Goal: Task Accomplishment & Management: Use online tool/utility

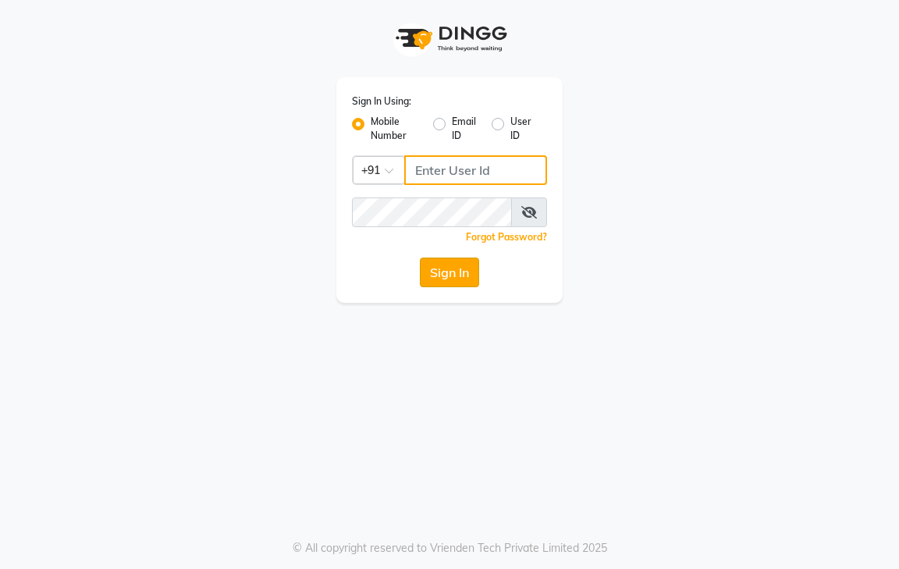
type input "9600622338"
click at [459, 263] on button "Sign In" at bounding box center [449, 272] width 59 height 30
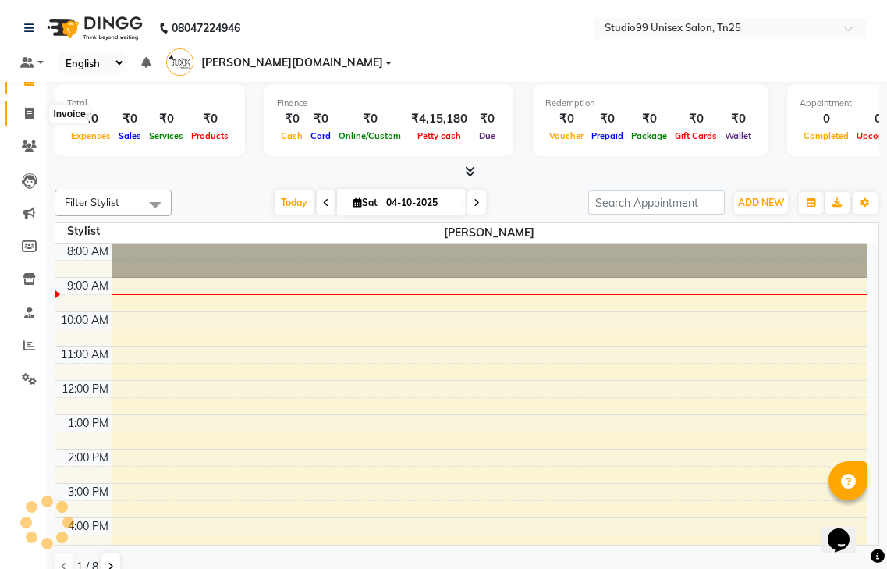
click at [30, 116] on icon at bounding box center [29, 114] width 9 height 12
select select "service"
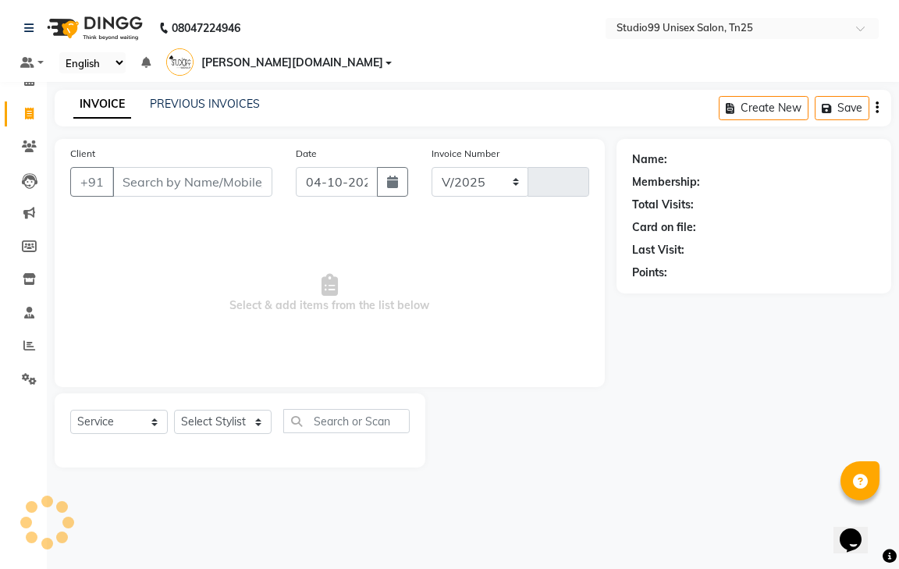
select select "8331"
type input "1253"
click at [33, 353] on span at bounding box center [29, 346] width 27 height 18
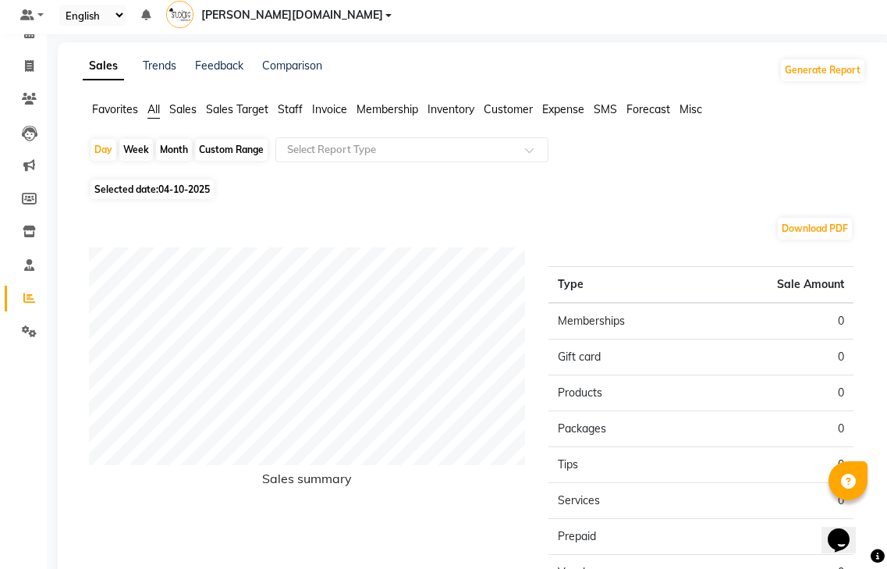
scroll to position [78, 0]
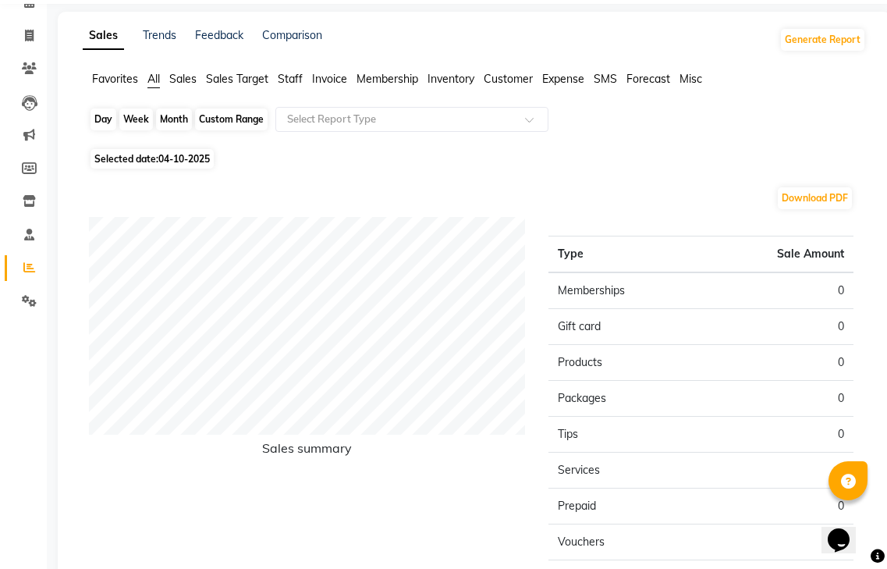
click at [110, 108] on div "Day" at bounding box center [103, 119] width 26 height 22
select select "10"
select select "2025"
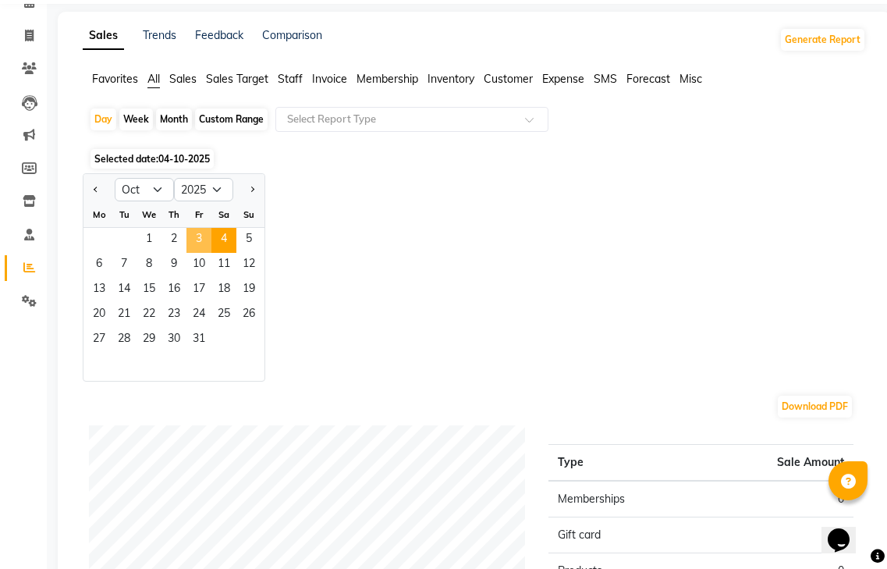
click at [204, 228] on span "3" at bounding box center [198, 240] width 25 height 25
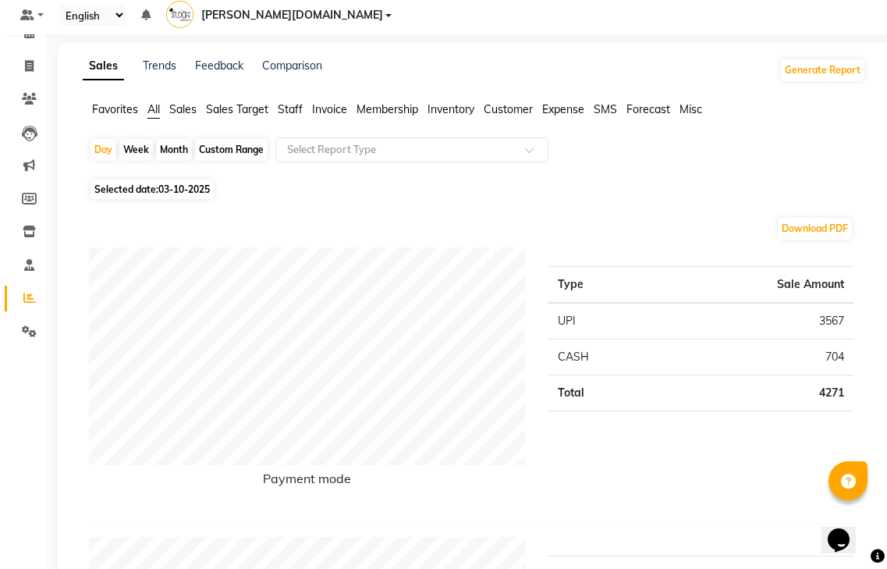
scroll to position [0, 0]
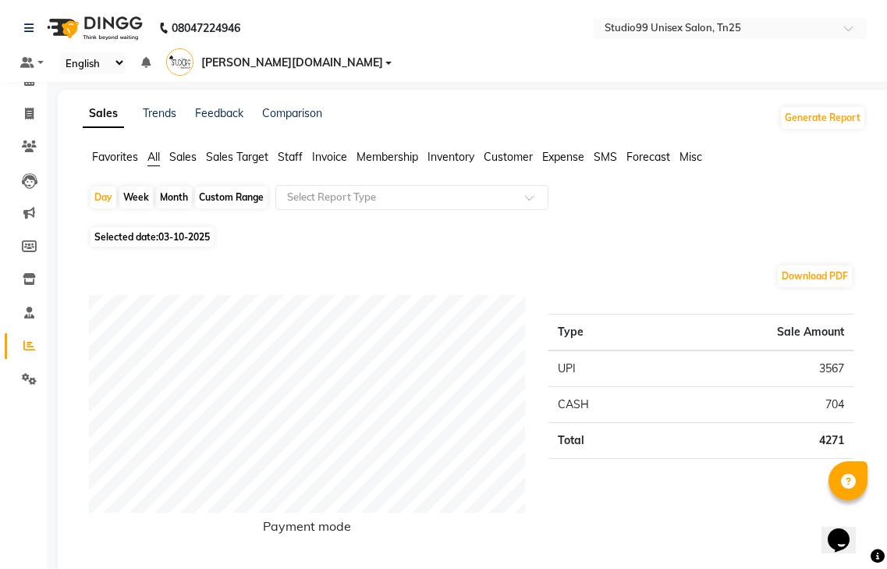
click at [176, 186] on div "Month" at bounding box center [174, 197] width 36 height 22
select select "10"
select select "2025"
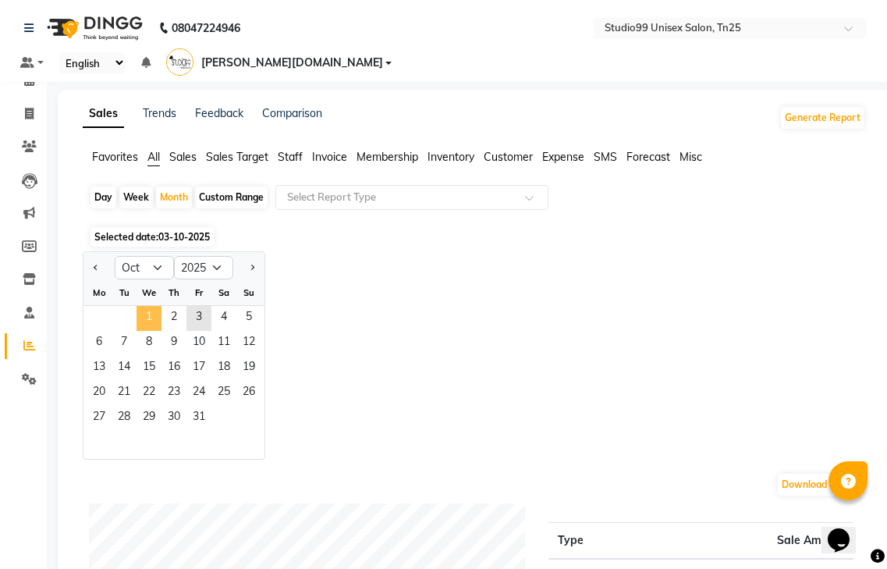
click at [145, 306] on span "1" at bounding box center [149, 318] width 25 height 25
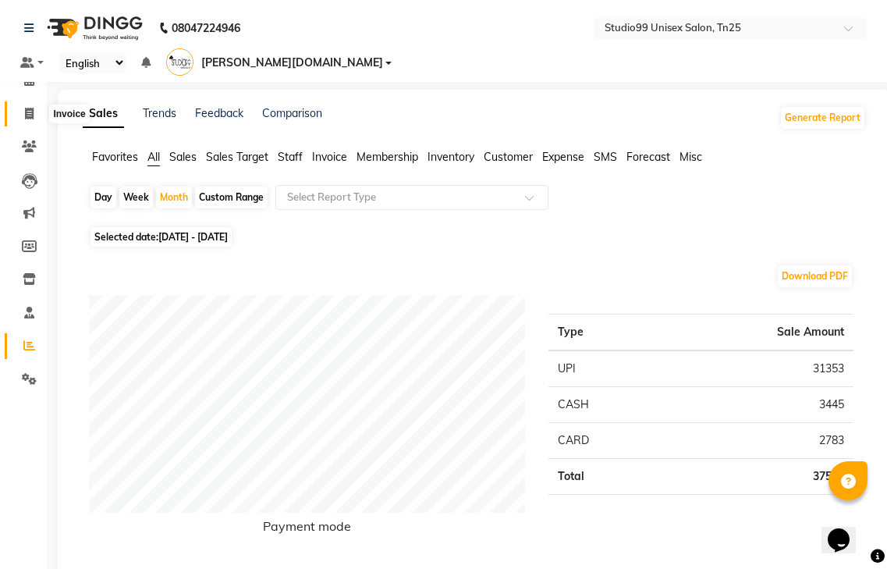
click at [33, 105] on span at bounding box center [29, 114] width 27 height 18
select select "service"
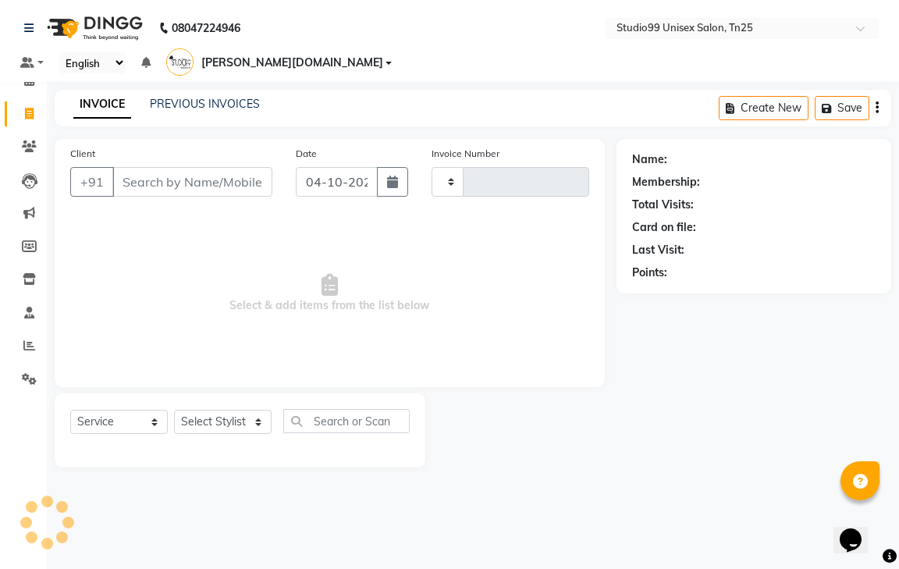
type input "1253"
select select "8331"
